Goal: Transaction & Acquisition: Purchase product/service

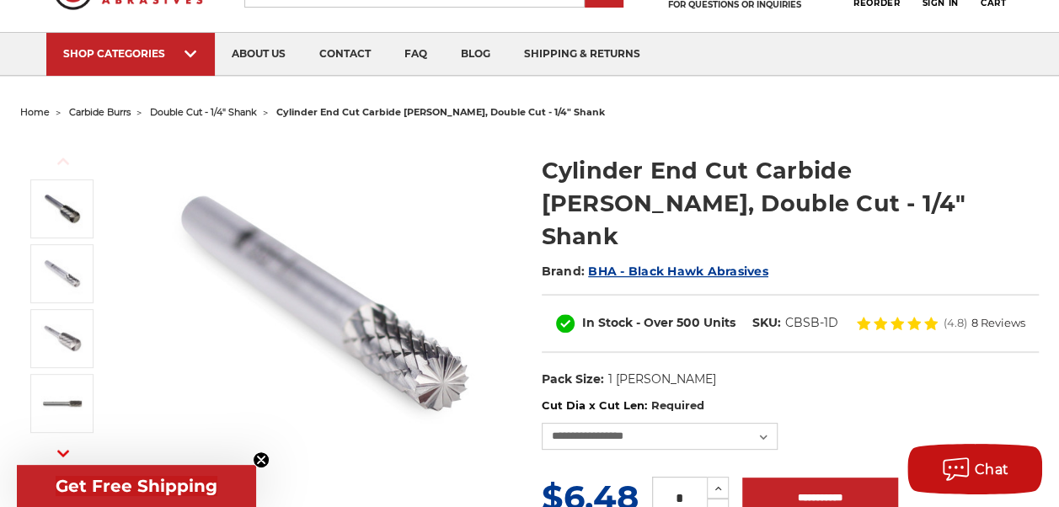
scroll to position [169, 0]
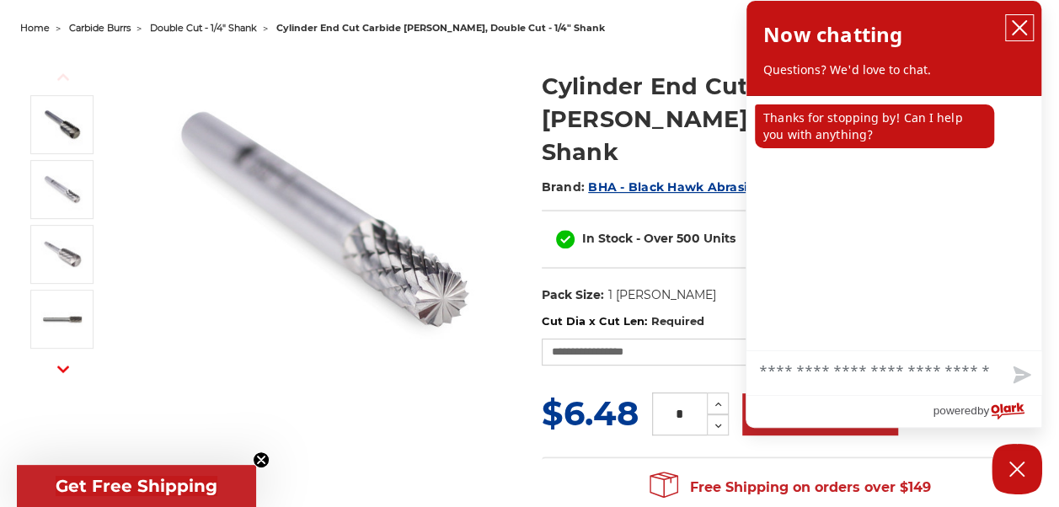
click at [1015, 23] on icon "close chatbox" at bounding box center [1019, 27] width 17 height 17
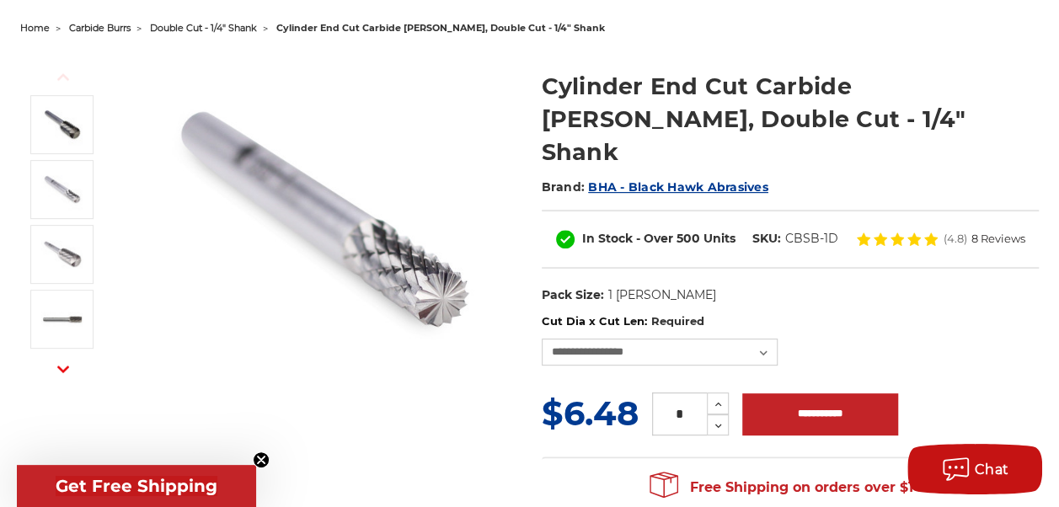
scroll to position [253, 0]
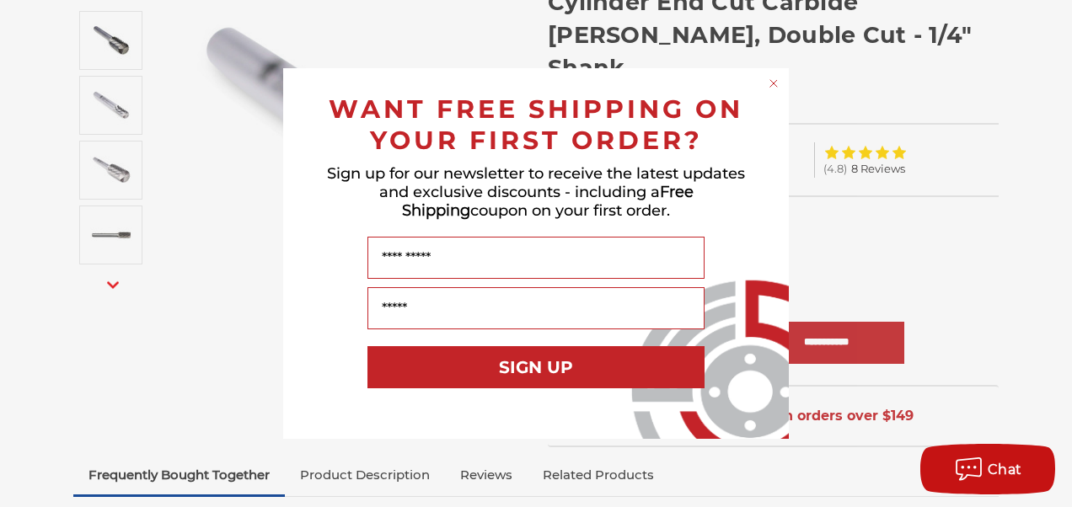
click at [774, 82] on circle "Close dialog" at bounding box center [774, 84] width 16 height 16
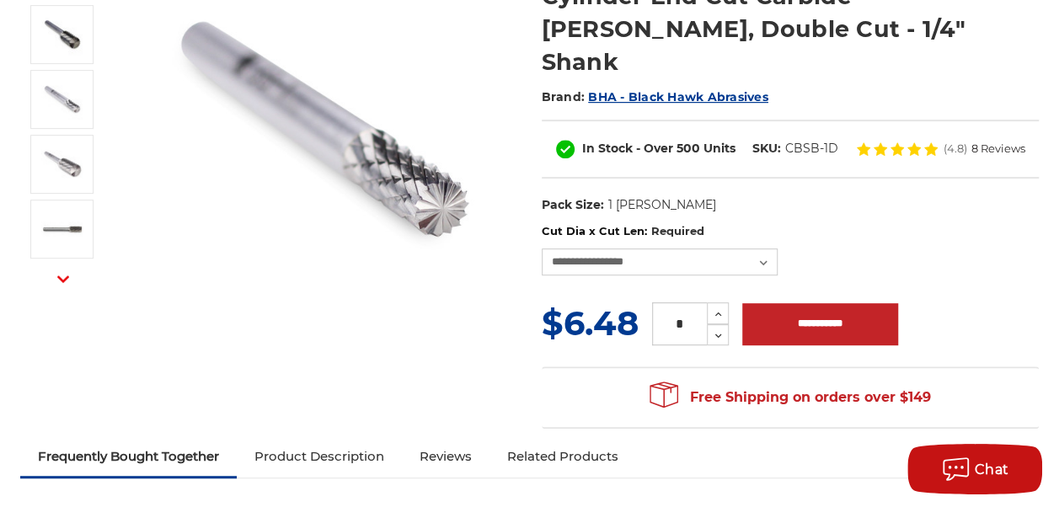
scroll to position [337, 0]
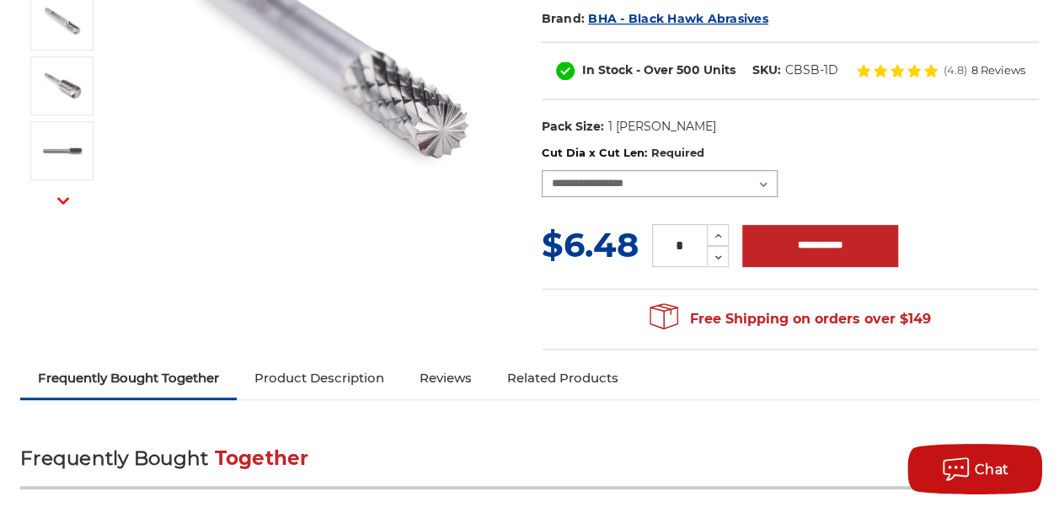
click at [763, 170] on select "**********" at bounding box center [660, 183] width 236 height 27
click at [542, 170] on select "**********" at bounding box center [660, 183] width 236 height 27
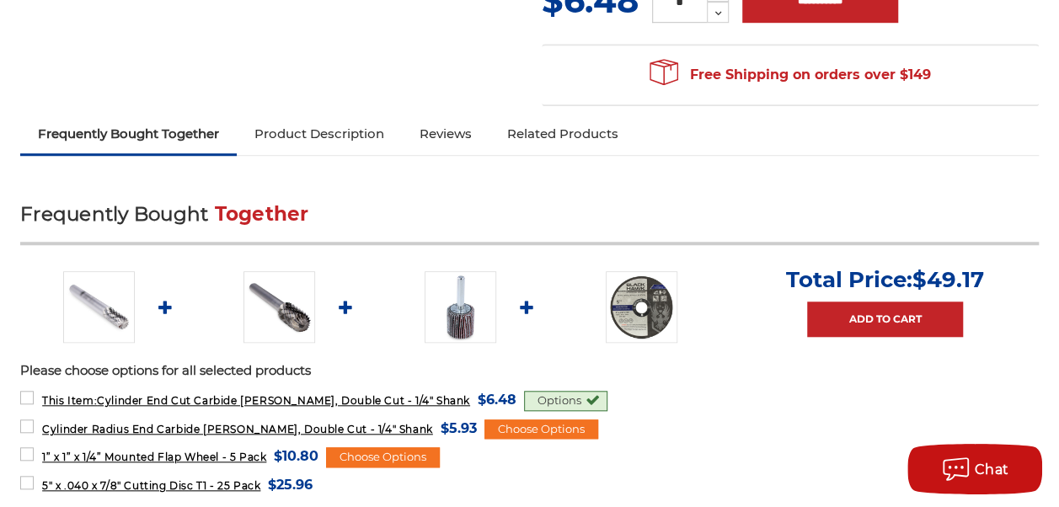
scroll to position [674, 0]
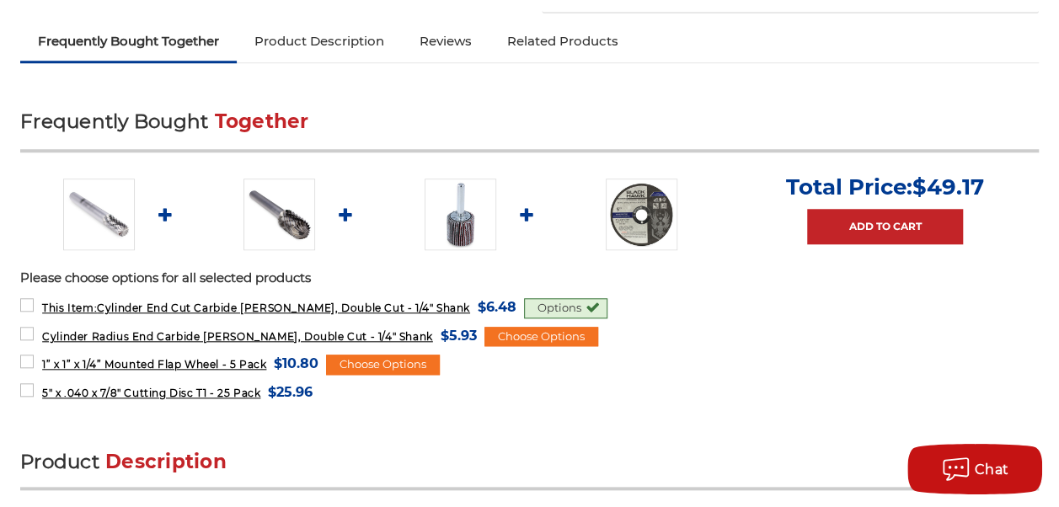
click at [534, 309] on div "Options" at bounding box center [565, 308] width 83 height 20
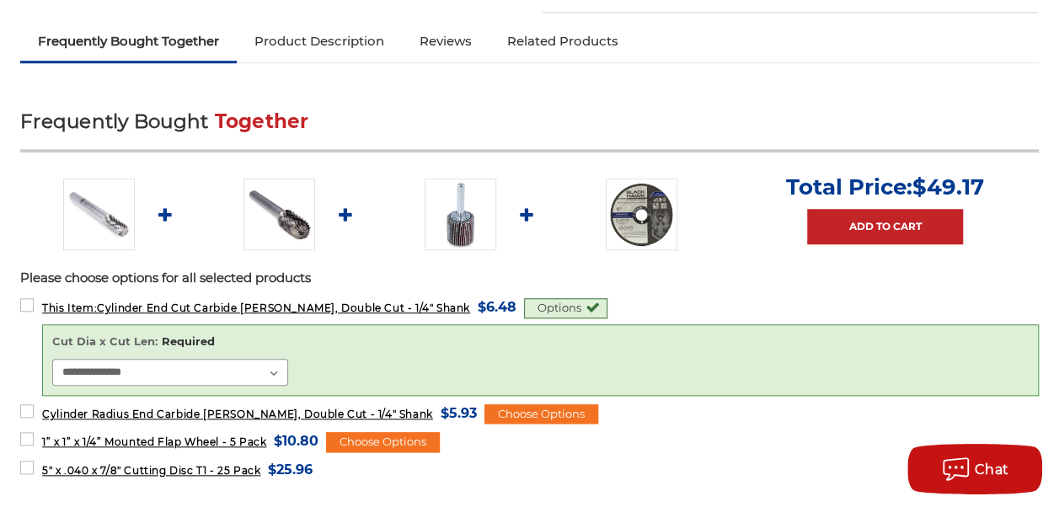
click at [288, 378] on select "**********" at bounding box center [170, 372] width 236 height 27
click at [420, 364] on div "**********" at bounding box center [541, 360] width 978 height 52
click at [737, 467] on form "5" x .040 x 7/8" Cutting Disc T1 - 25 Pack MSRP: Was: Now: $25.96 (You save )" at bounding box center [529, 468] width 1019 height 21
click at [303, 421] on span "Cylinder Radius End Carbide Burr, Double Cut - 1/4" Shank" at bounding box center [237, 414] width 391 height 13
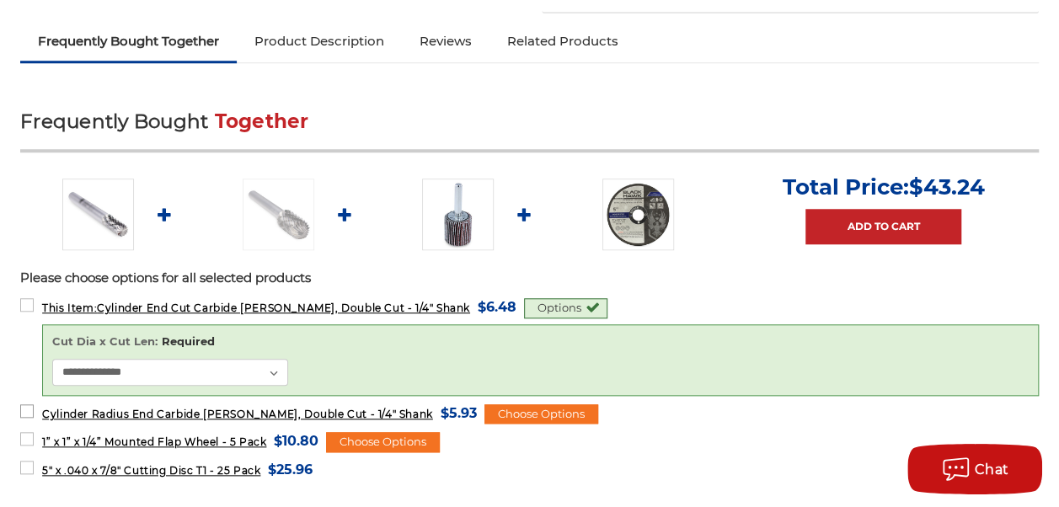
click at [78, 415] on label "Cylinder Radius End Carbide Burr, Double Cut - 1/4" Shank MSRP: Was: Now: $5.93…" at bounding box center [248, 413] width 457 height 23
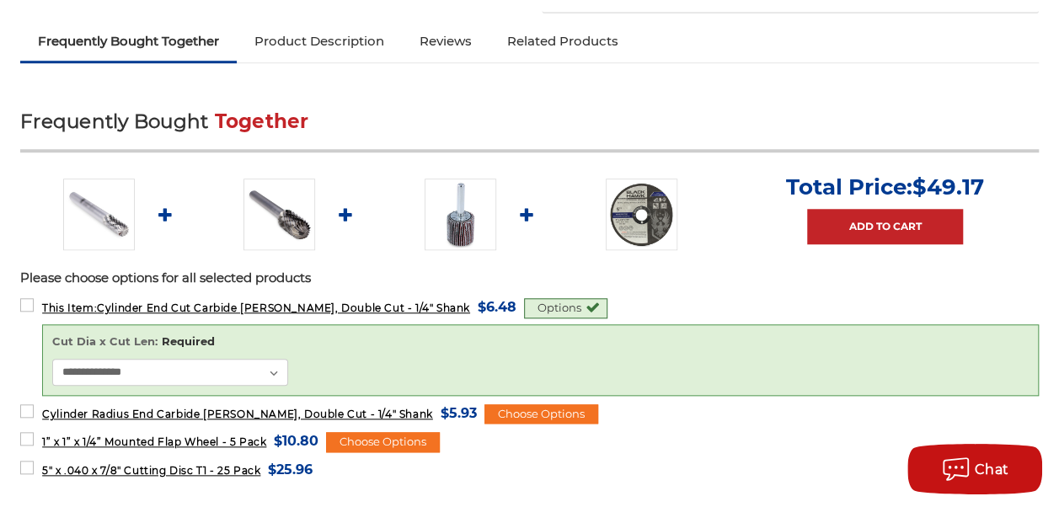
click at [315, 226] on img at bounding box center [280, 215] width 72 height 72
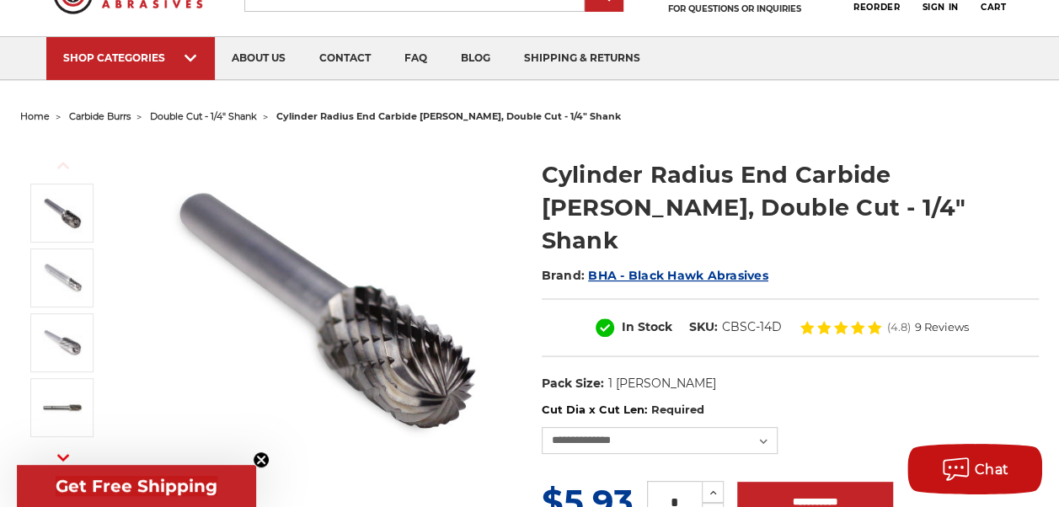
scroll to position [169, 0]
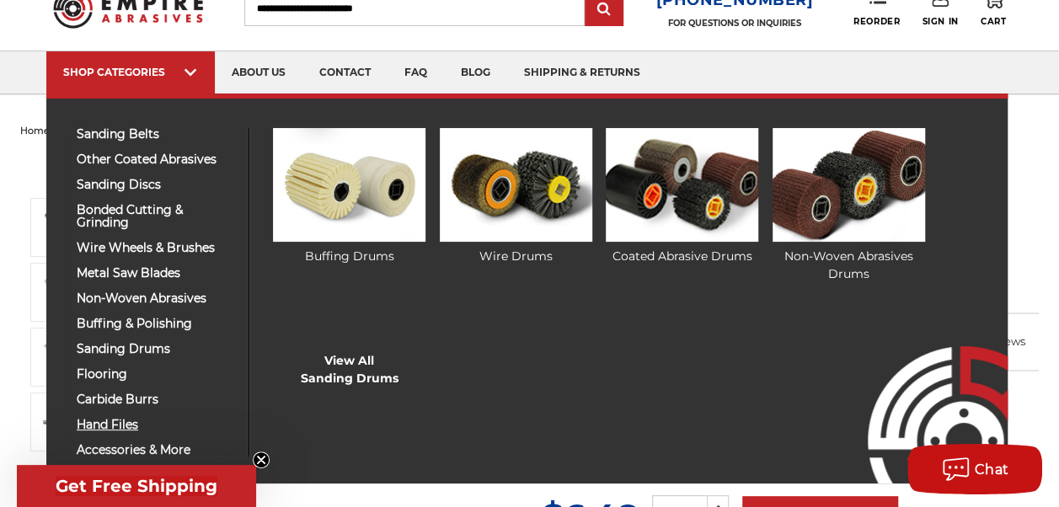
scroll to position [84, 0]
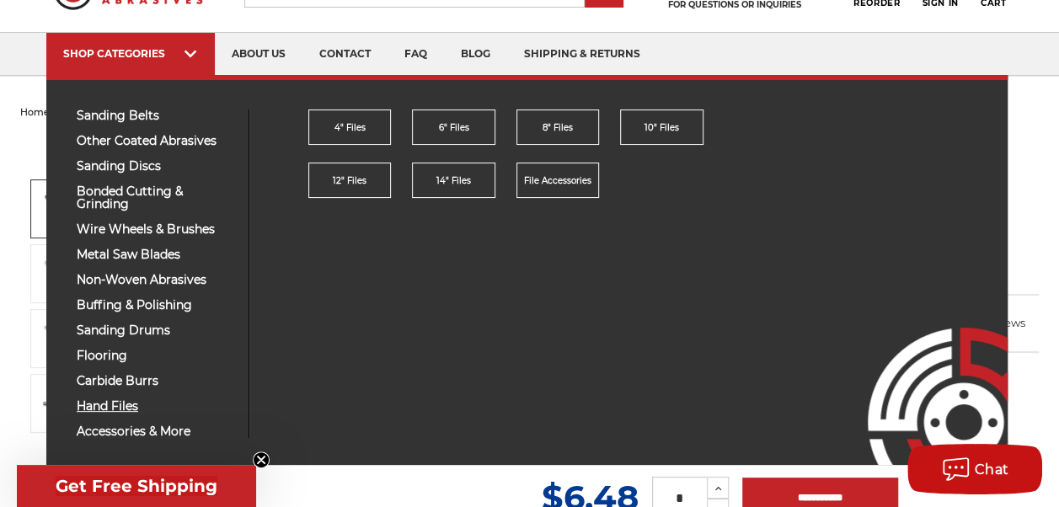
click at [123, 406] on span "hand files" at bounding box center [156, 406] width 159 height 13
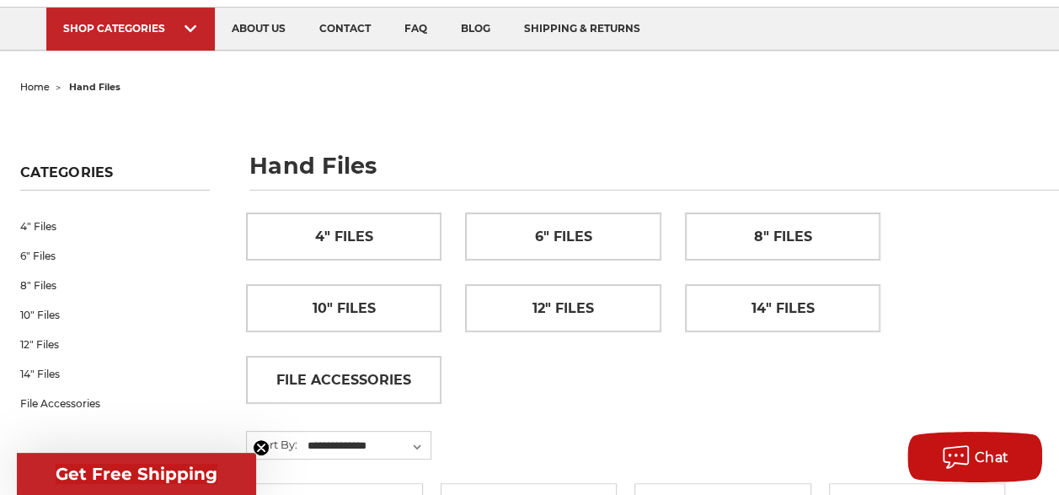
scroll to position [62, 0]
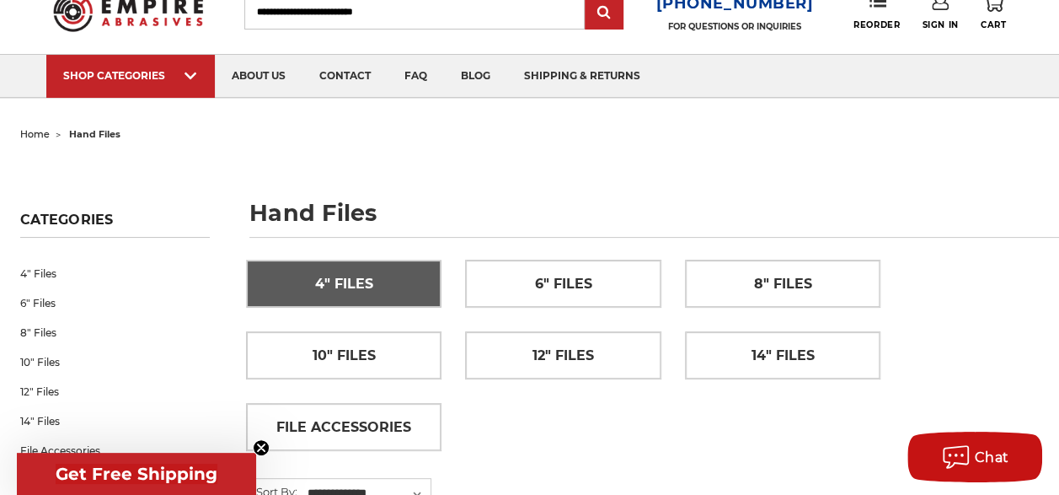
click at [347, 292] on span "4" Files" at bounding box center [344, 284] width 58 height 29
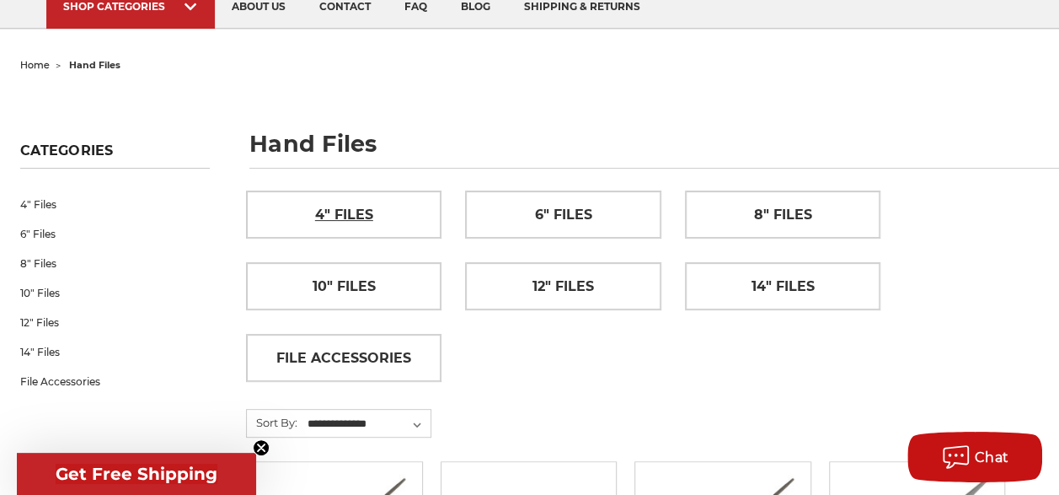
scroll to position [147, 0]
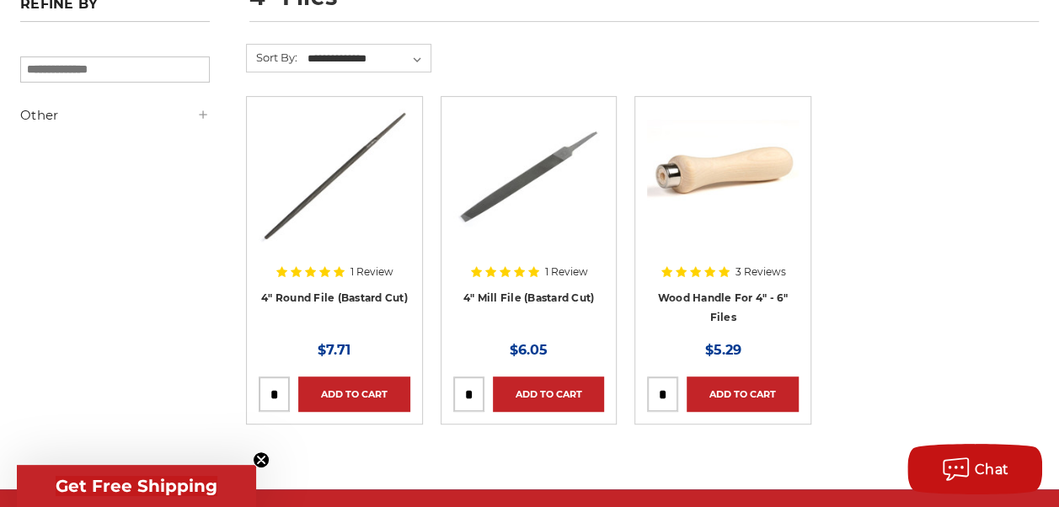
scroll to position [253, 0]
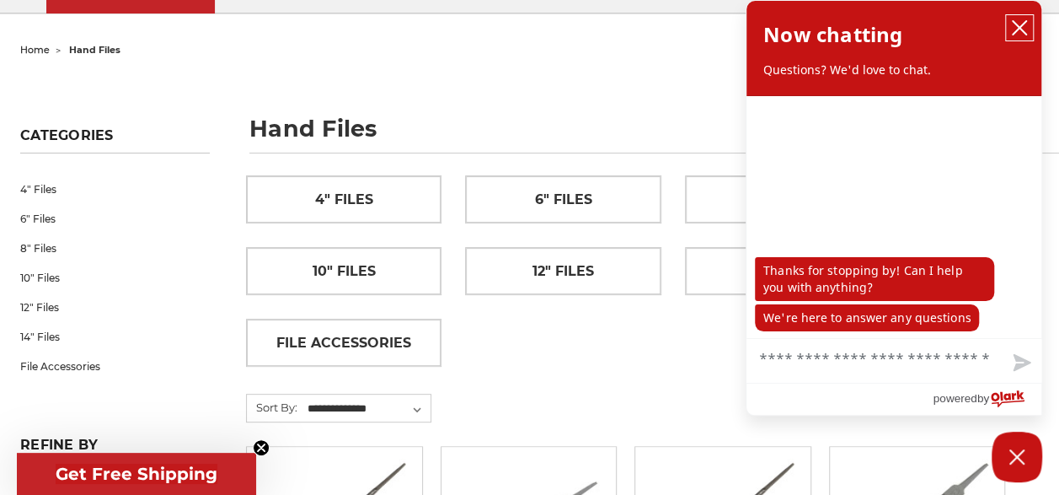
click at [1021, 27] on icon "close chatbox" at bounding box center [1019, 27] width 17 height 17
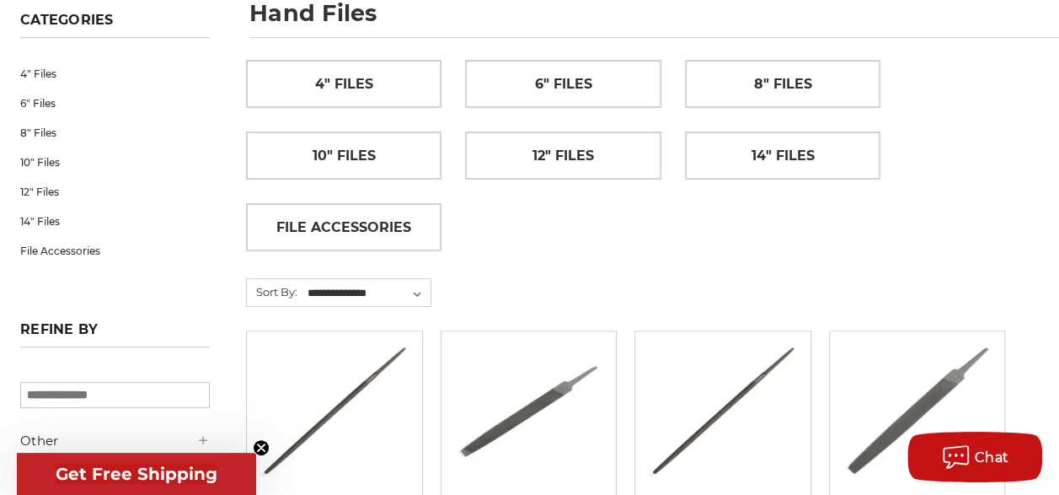
scroll to position [285, 0]
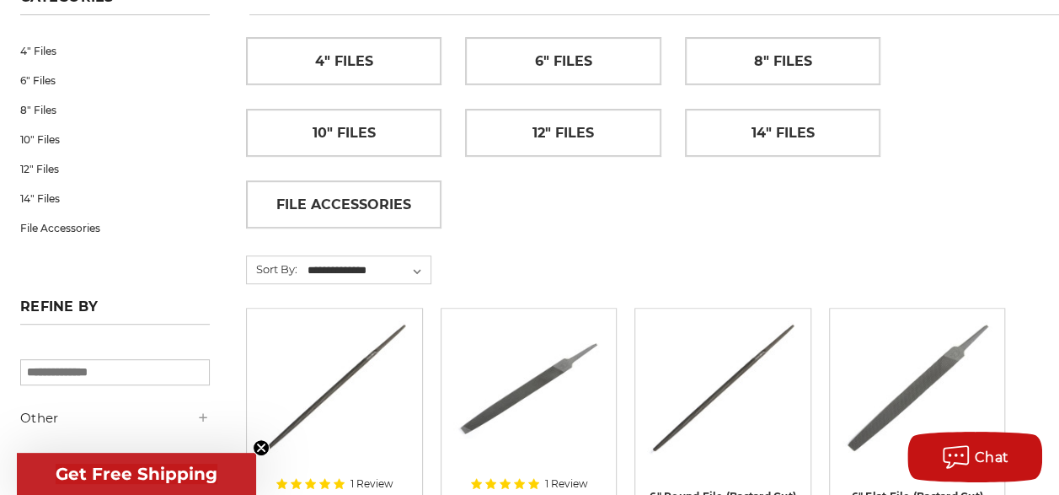
click at [555, 383] on div at bounding box center [529, 419] width 152 height 199
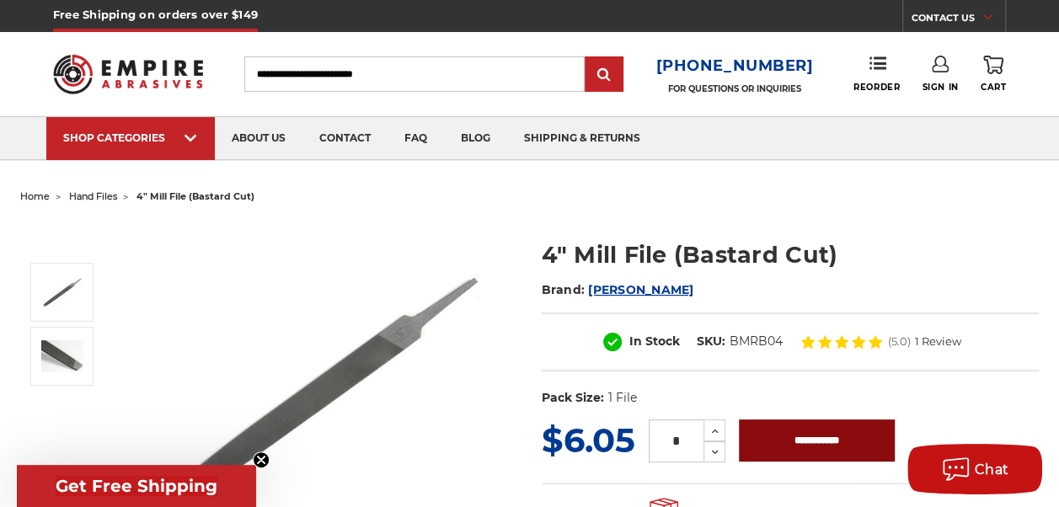
click at [806, 437] on input "**********" at bounding box center [817, 441] width 156 height 42
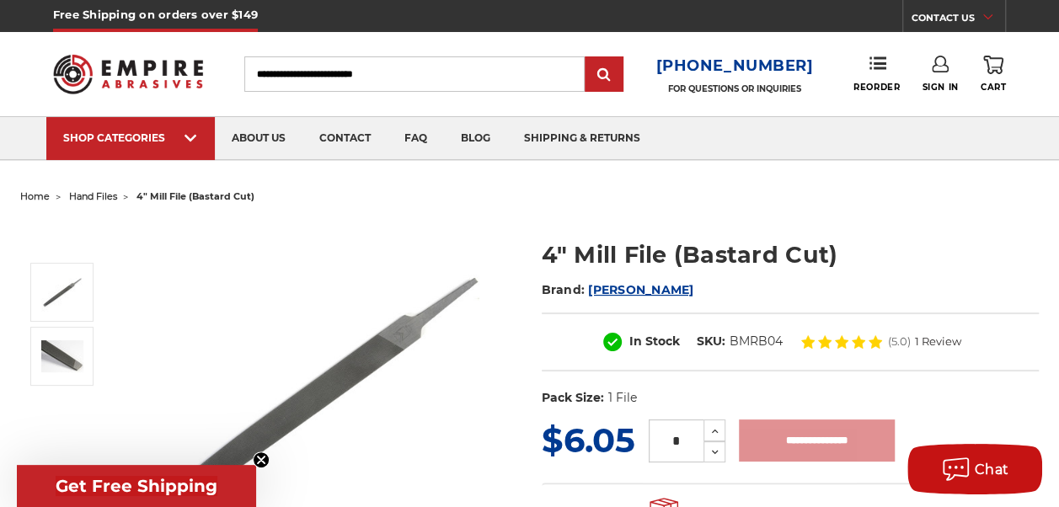
type input "**********"
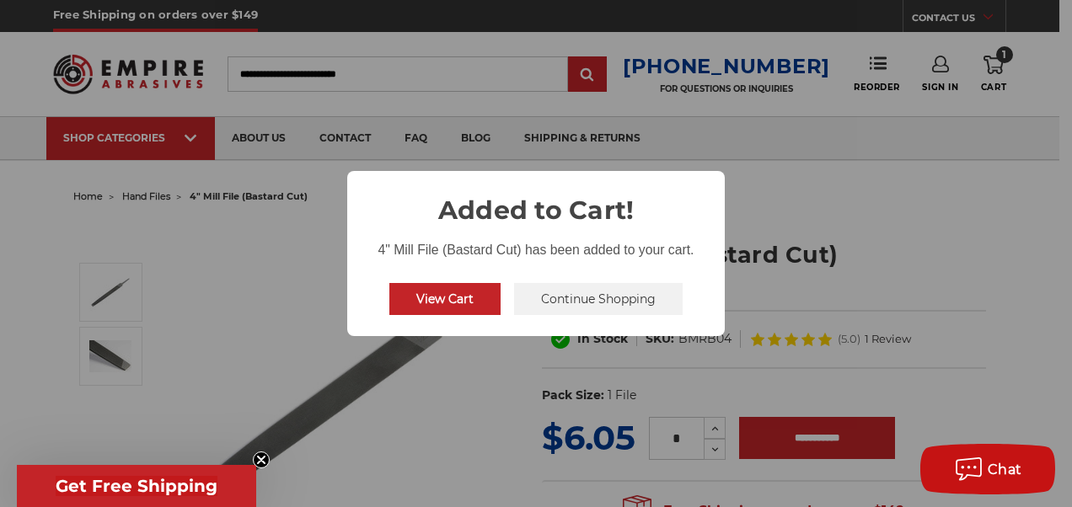
click at [581, 298] on button "Continue Shopping" at bounding box center [598, 299] width 169 height 32
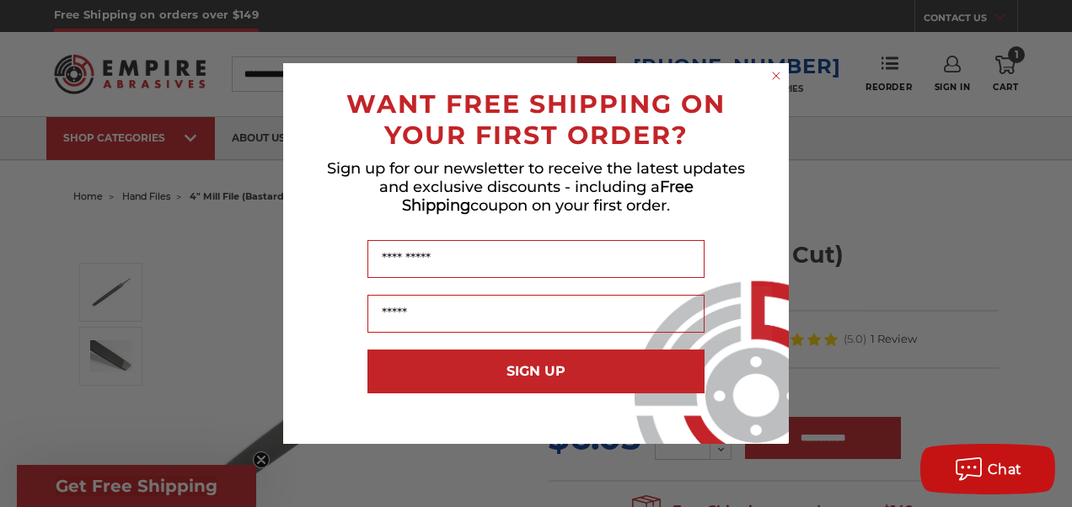
click at [776, 74] on circle "Close dialog" at bounding box center [777, 76] width 16 height 16
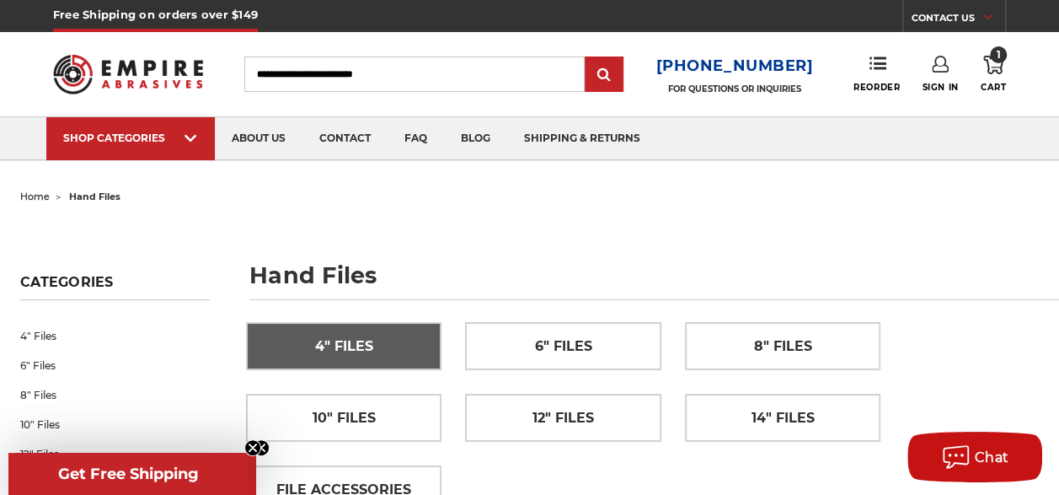
click at [363, 334] on span "4" Files" at bounding box center [344, 346] width 58 height 29
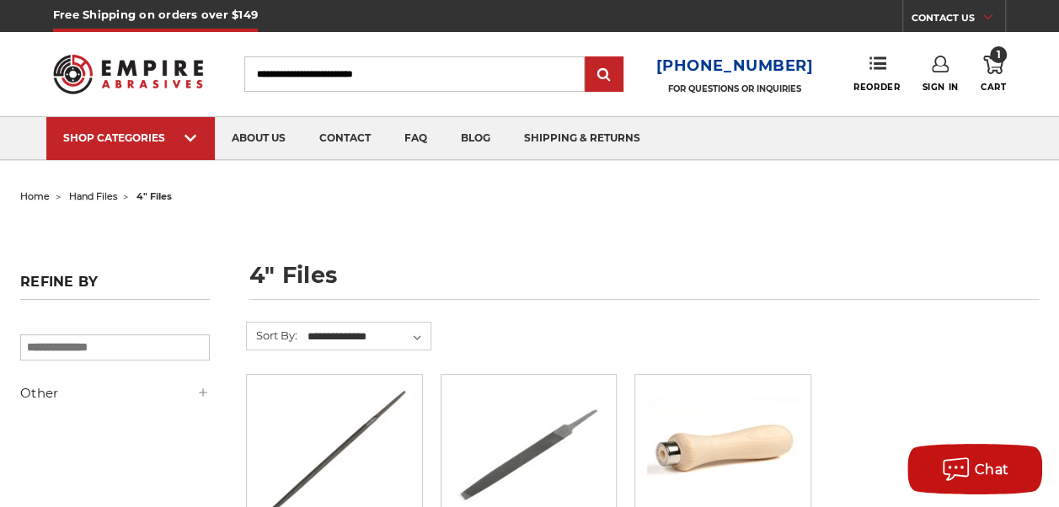
click at [709, 445] on img at bounding box center [723, 454] width 152 height 135
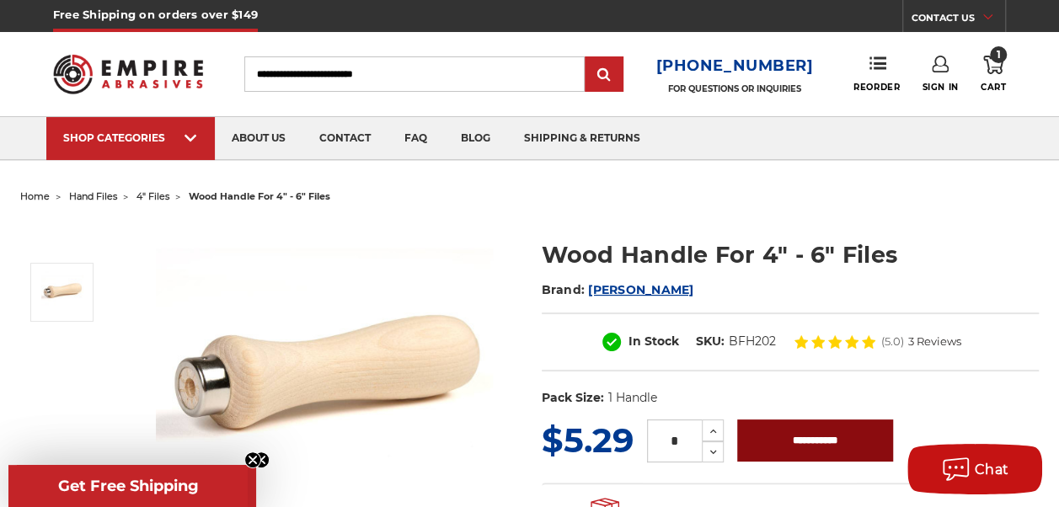
click at [824, 442] on input "**********" at bounding box center [815, 441] width 156 height 42
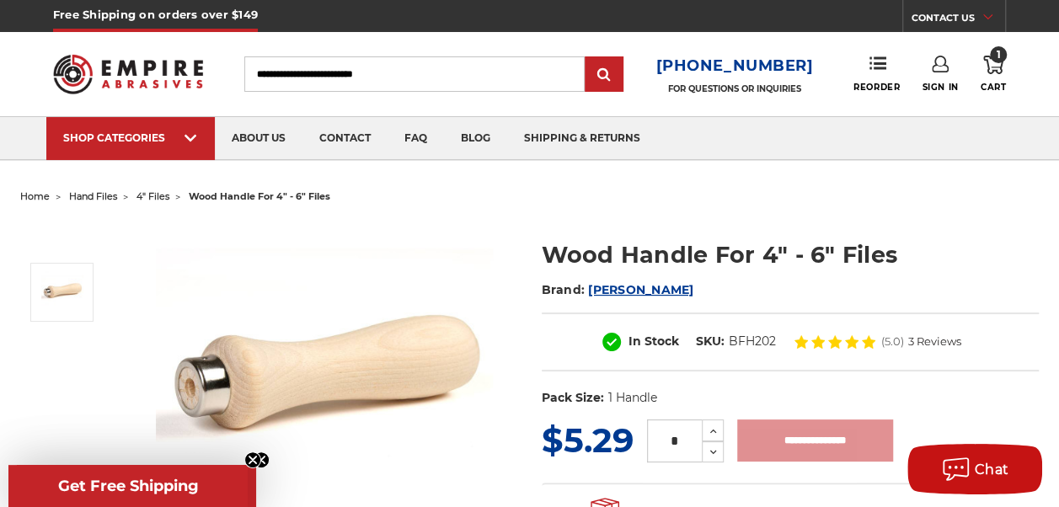
type input "**********"
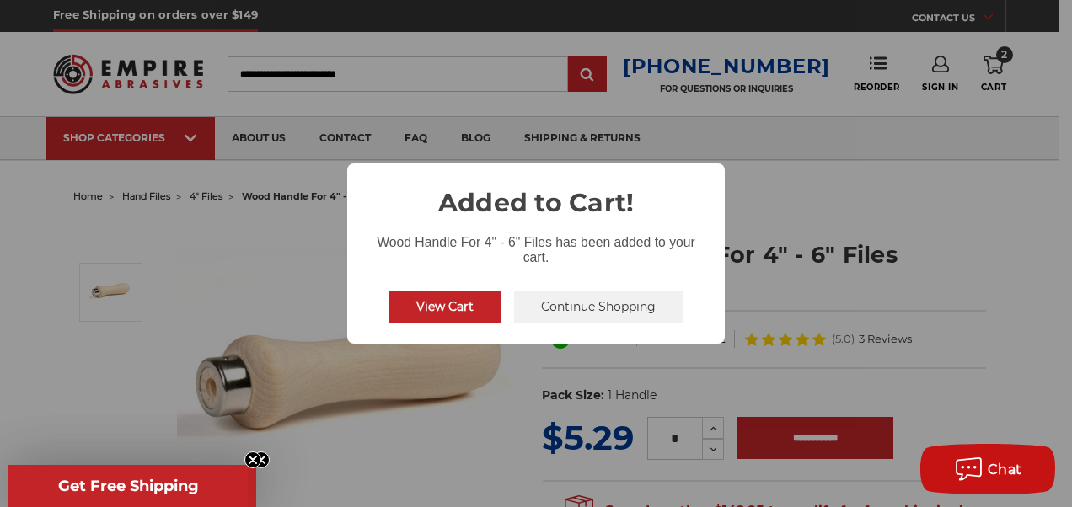
click at [586, 303] on button "Continue Shopping" at bounding box center [598, 307] width 169 height 32
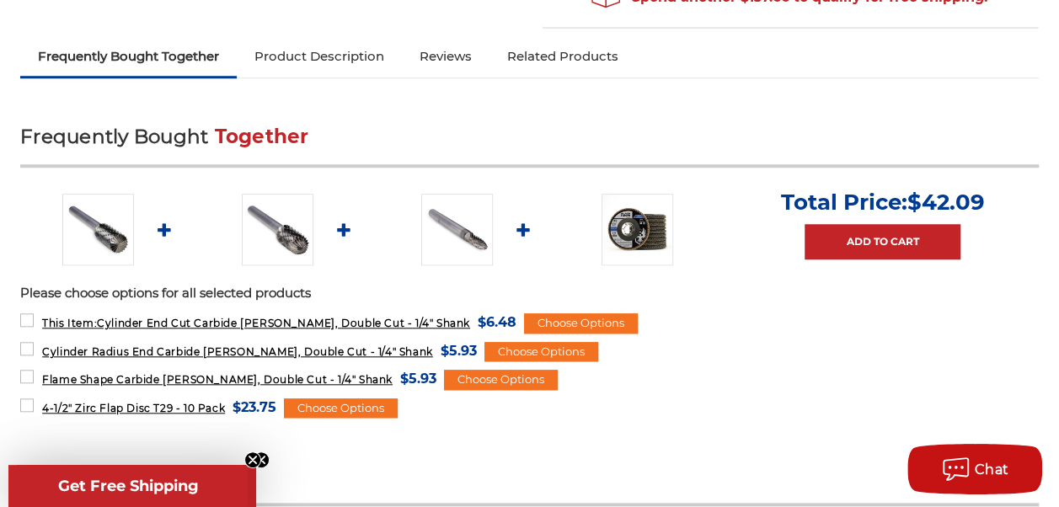
scroll to position [674, 0]
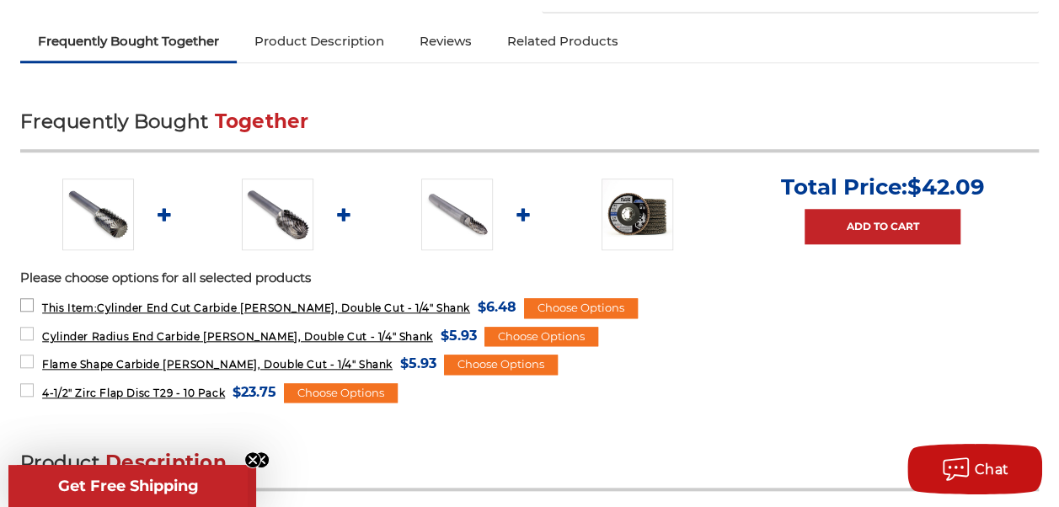
drag, startPoint x: 77, startPoint y: 308, endPoint x: 78, endPoint y: 319, distance: 11.8
click at [78, 308] on label "This Item: Cylinder End Cut Carbide [PERSON_NAME], Double Cut - 1/4" Shank MSRP…" at bounding box center [268, 307] width 496 height 23
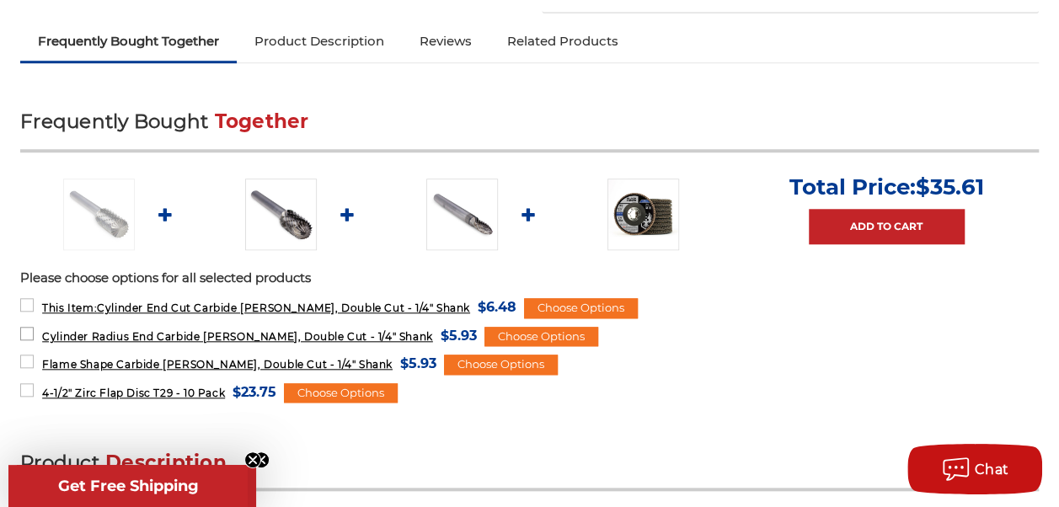
click at [77, 335] on label "Cylinder Radius End Carbide Burr, Double Cut - 1/4" Shank MSRP: Was: Now: $5.93…" at bounding box center [248, 335] width 457 height 23
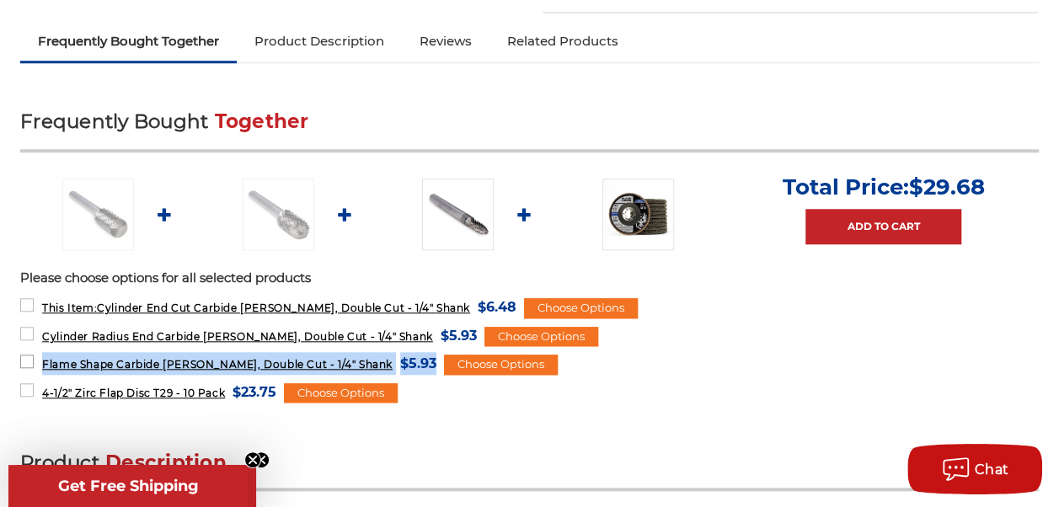
click at [77, 359] on label "Flame Shape Carbide Burr, Double Cut - 1/4" Shank MSRP: Was: Now: $5.93 (You sa…" at bounding box center [228, 363] width 416 height 23
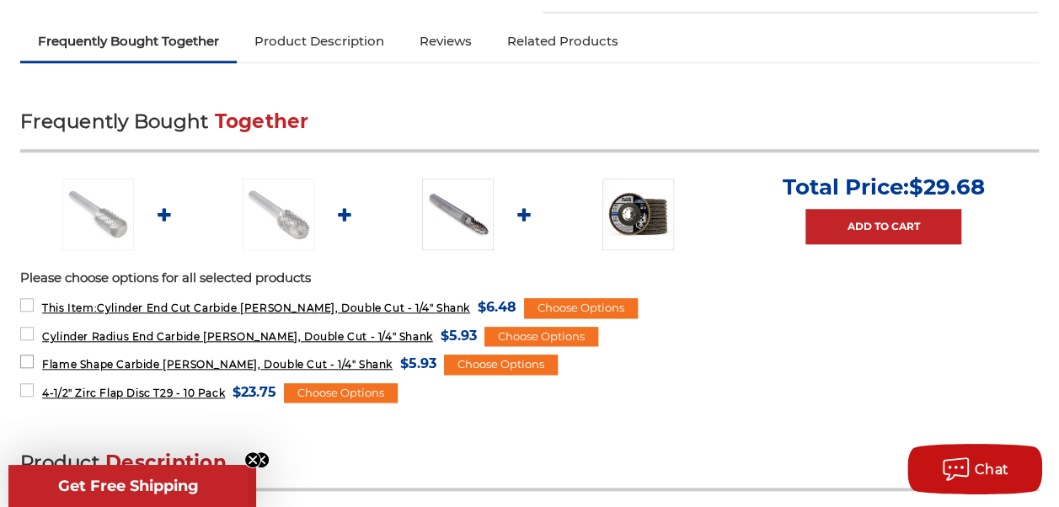
click at [78, 364] on label "Flame Shape Carbide Burr, Double Cut - 1/4" Shank MSRP: Was: Now: $5.93 (You sa…" at bounding box center [228, 363] width 416 height 23
click at [79, 389] on label "4-1/2" Zirc Flap Disc T29 - 10 Pack MSRP: Was: Now: $23.75 (You save )" at bounding box center [148, 392] width 256 height 23
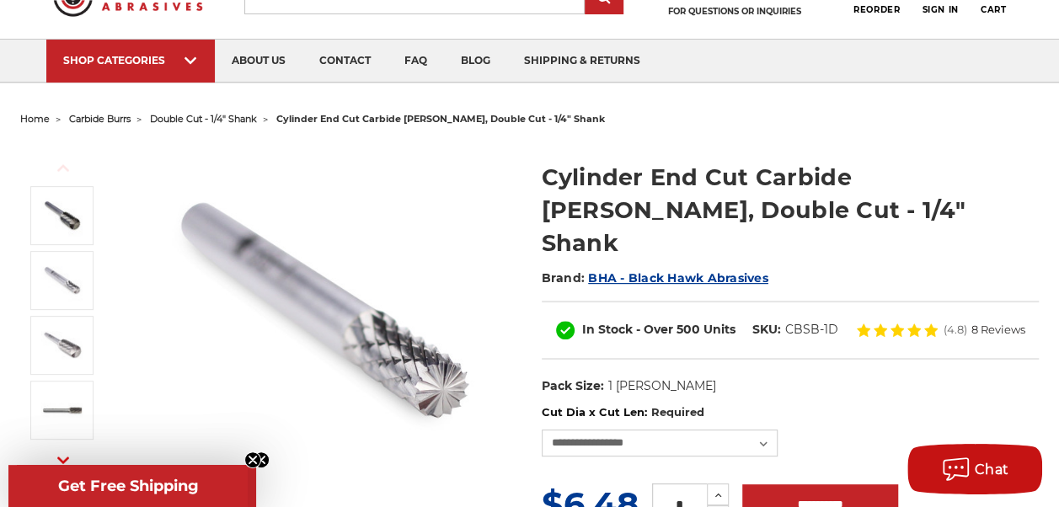
scroll to position [169, 0]
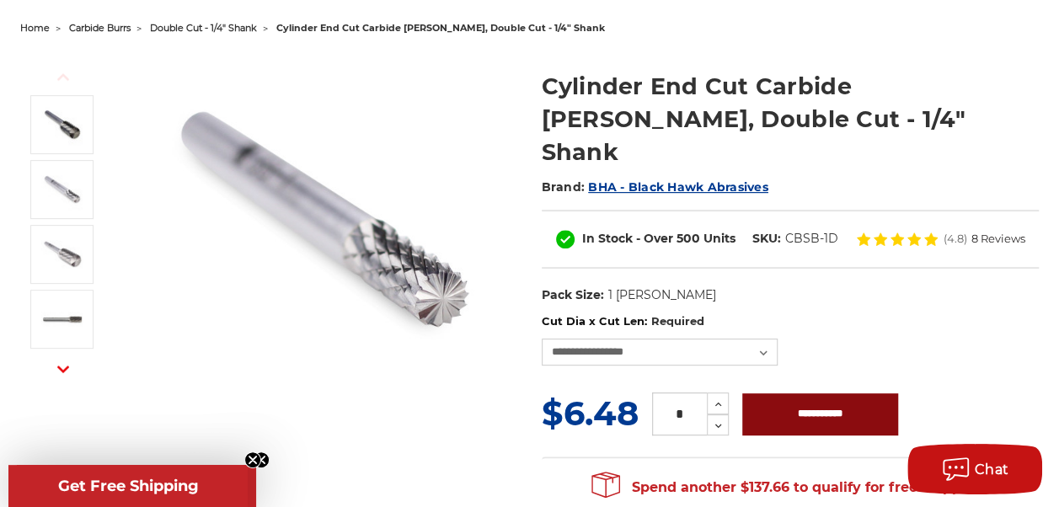
click at [830, 394] on input "**********" at bounding box center [820, 415] width 156 height 42
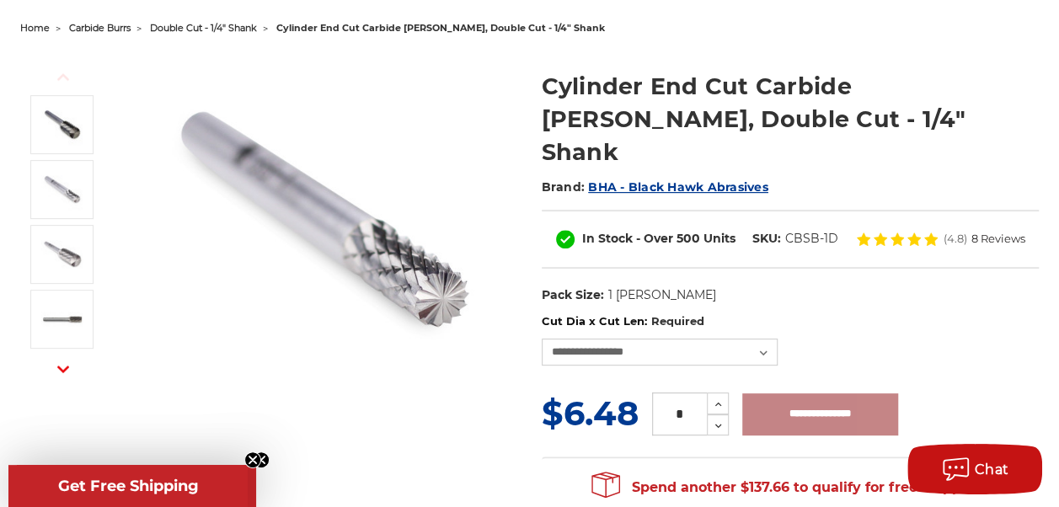
type input "**********"
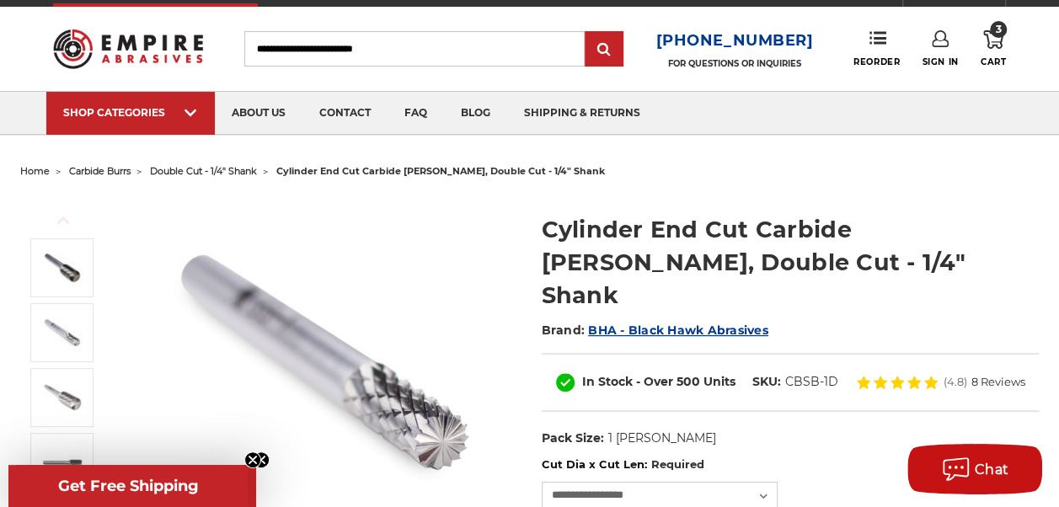
scroll to position [0, 0]
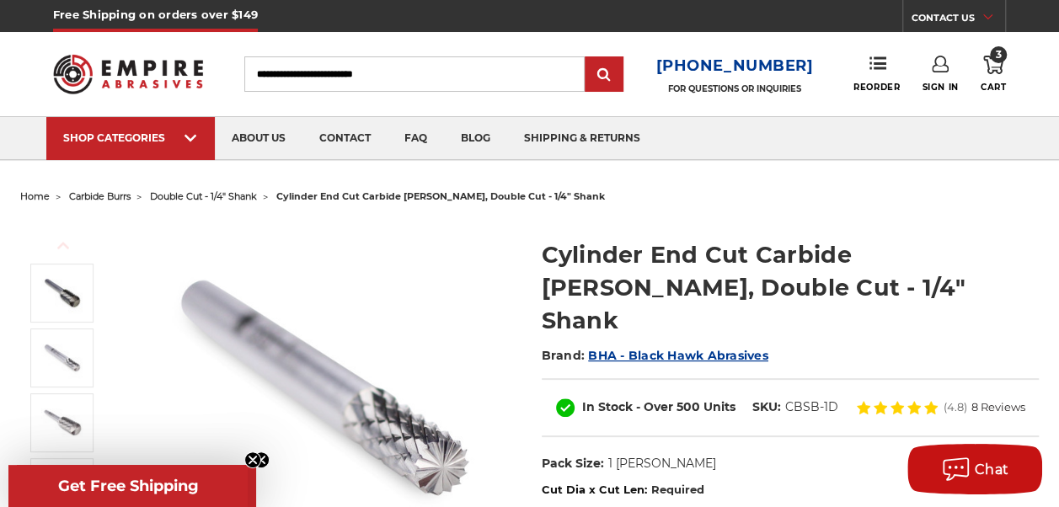
click at [993, 73] on icon at bounding box center [993, 65] width 20 height 19
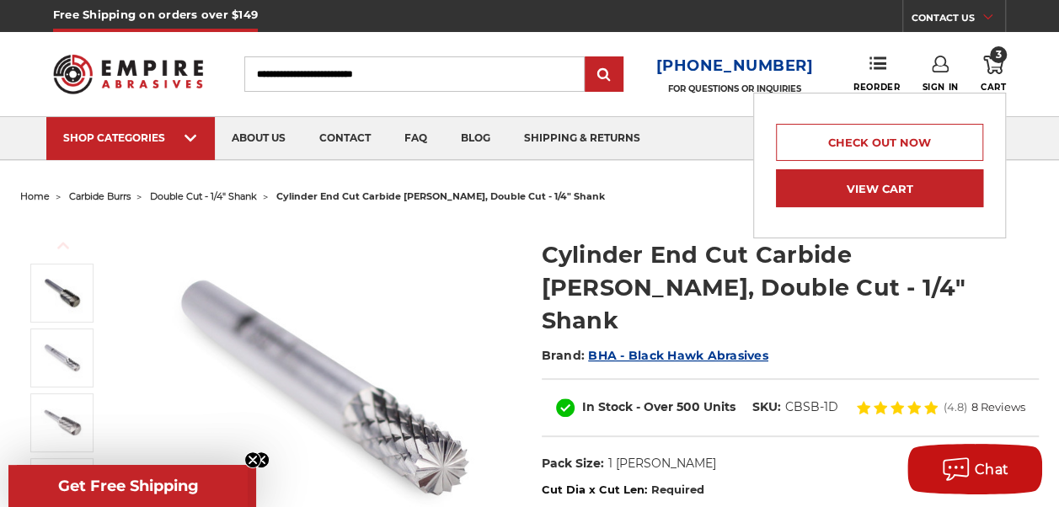
click at [905, 187] on link "View Cart" at bounding box center [879, 188] width 207 height 38
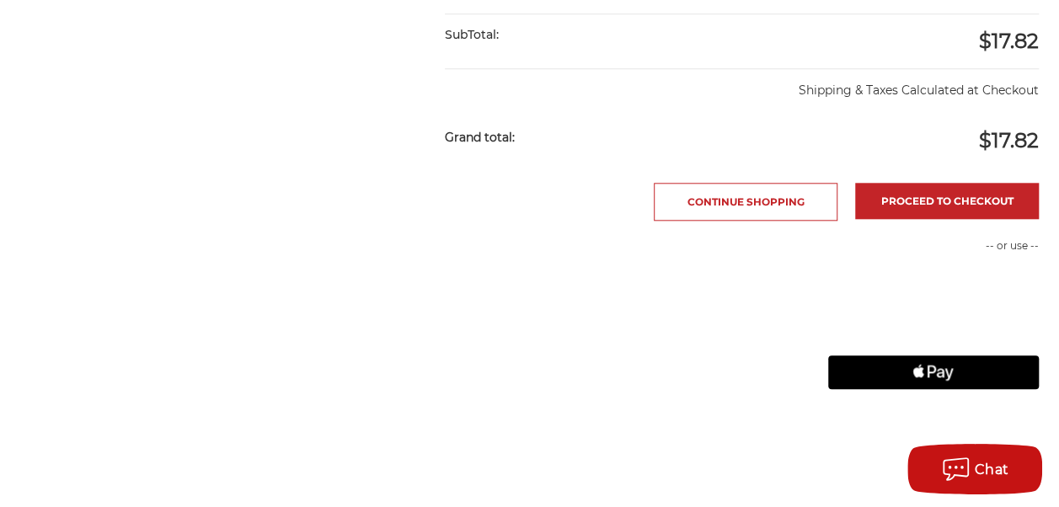
scroll to position [705, 0]
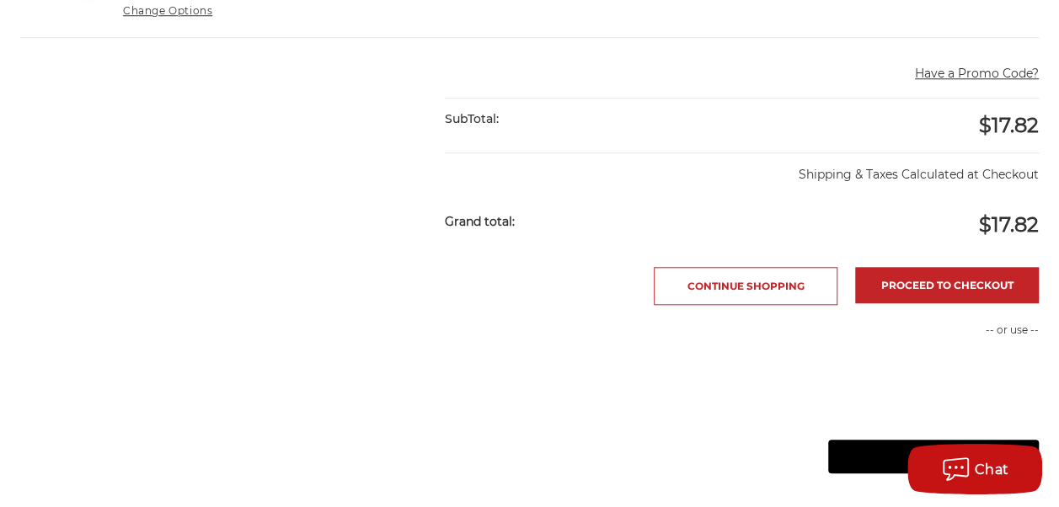
drag, startPoint x: 514, startPoint y: 218, endPoint x: 507, endPoint y: 255, distance: 37.7
click at [507, 255] on main "home your cart Your Cart Spend another $131.18 to qualify for free shipping! Co…" at bounding box center [530, 81] width 1037 height 1203
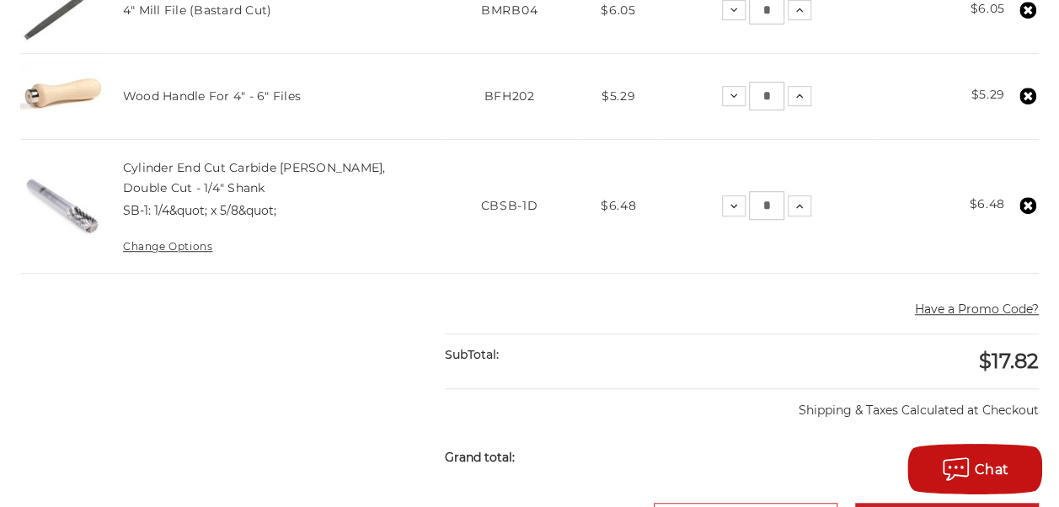
scroll to position [0, 0]
